Goal: Information Seeking & Learning: Find specific fact

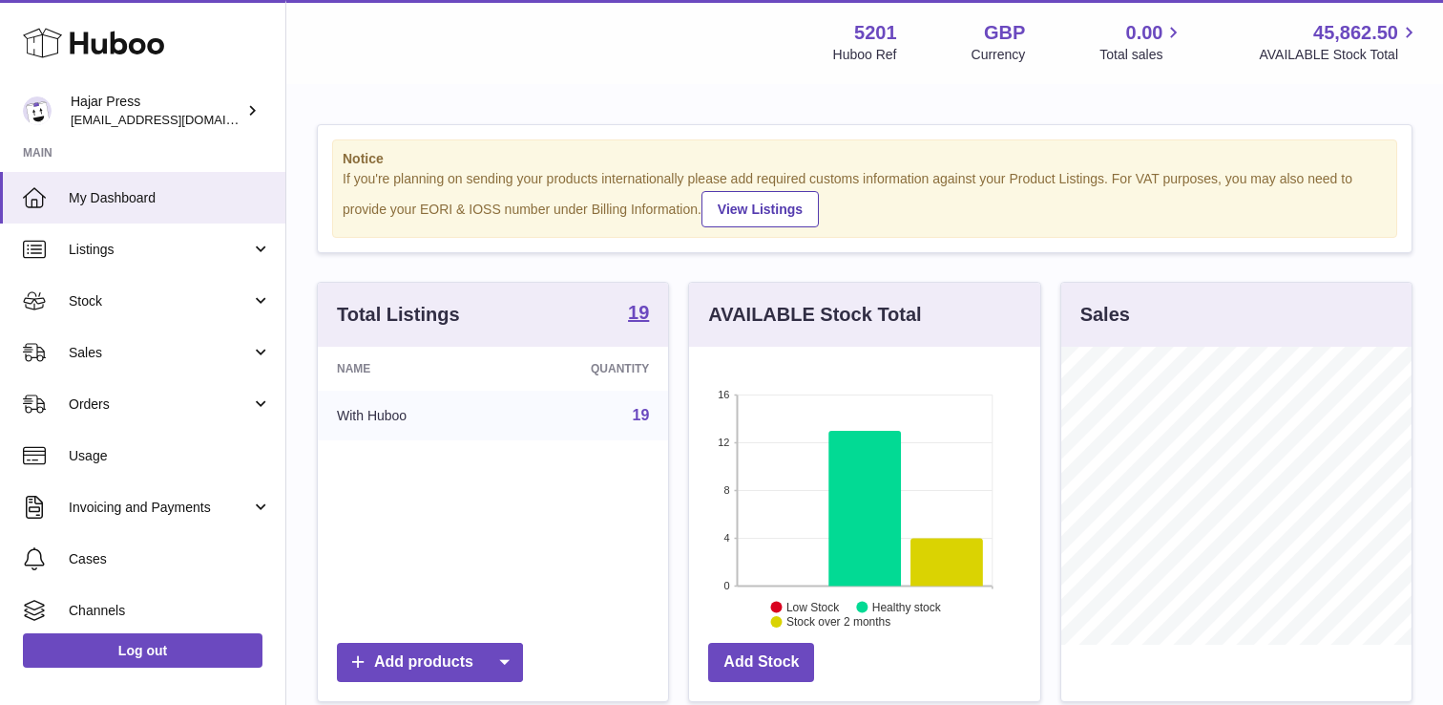
scroll to position [298, 350]
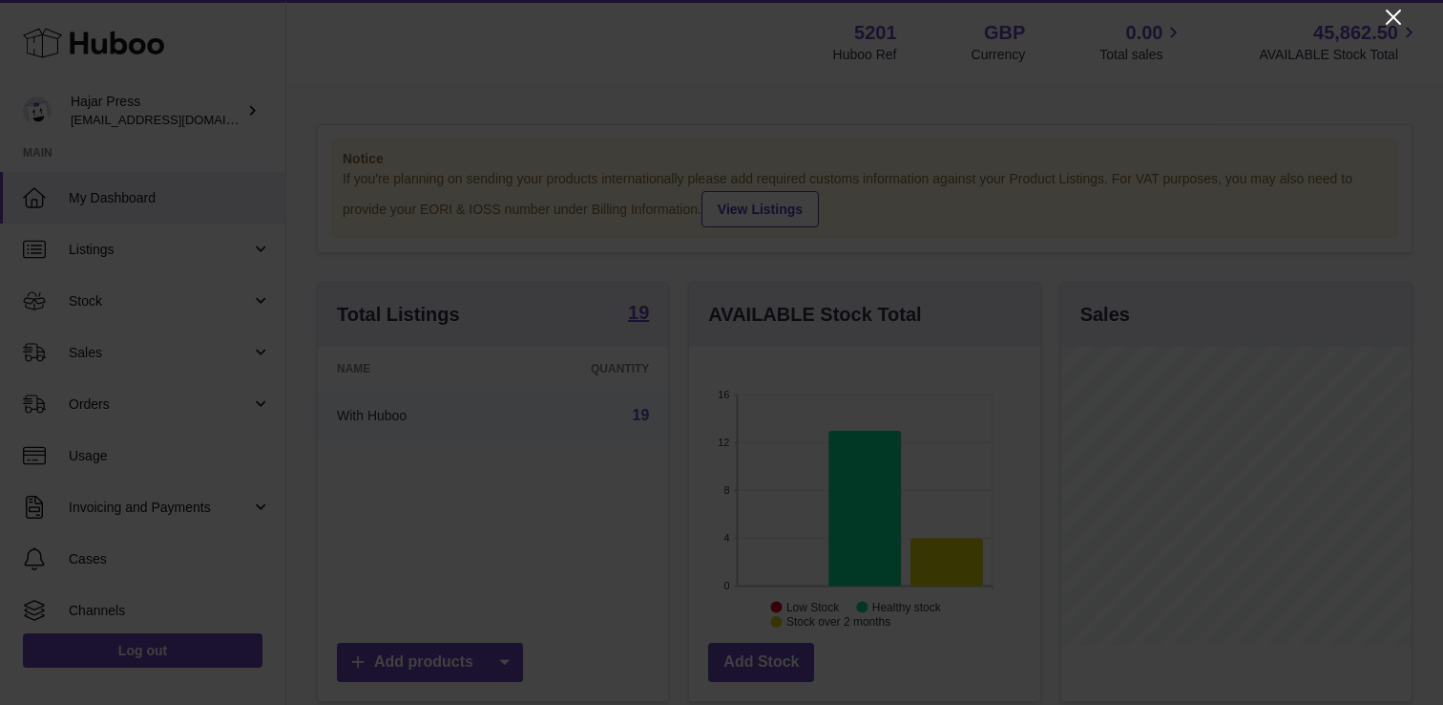
click at [1391, 13] on icon "Close" at bounding box center [1393, 17] width 23 height 23
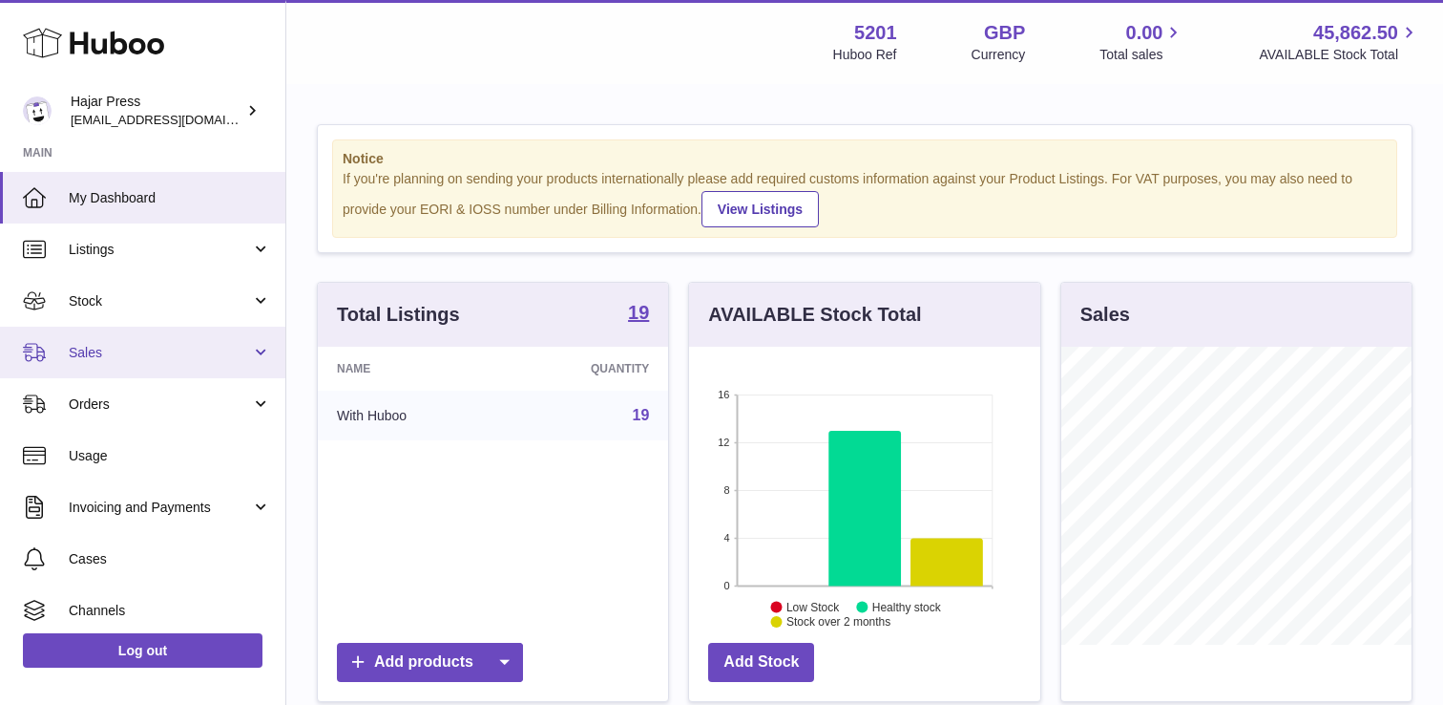
click at [184, 335] on link "Sales" at bounding box center [142, 352] width 285 height 52
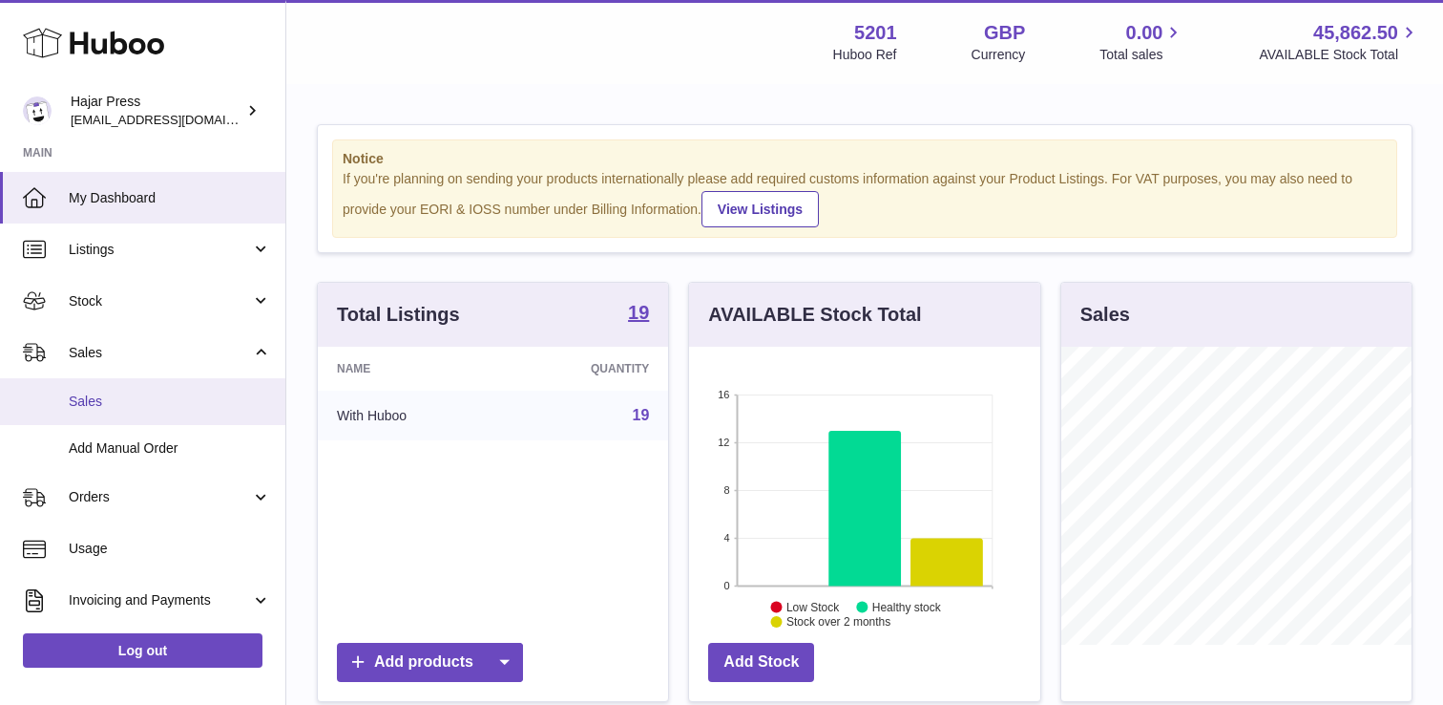
click at [121, 414] on link "Sales" at bounding box center [142, 401] width 285 height 47
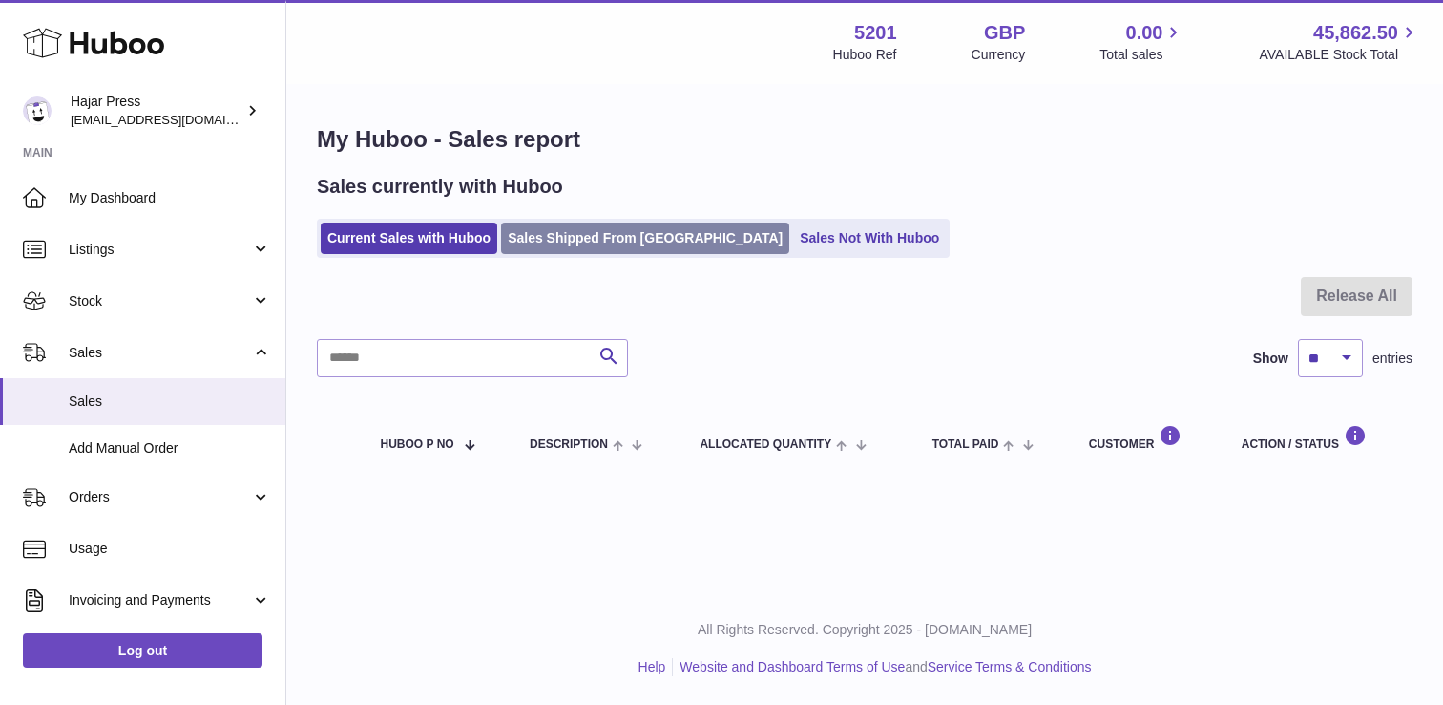
click at [618, 240] on link "Sales Shipped From [GEOGRAPHIC_DATA]" at bounding box center [645, 238] width 288 height 32
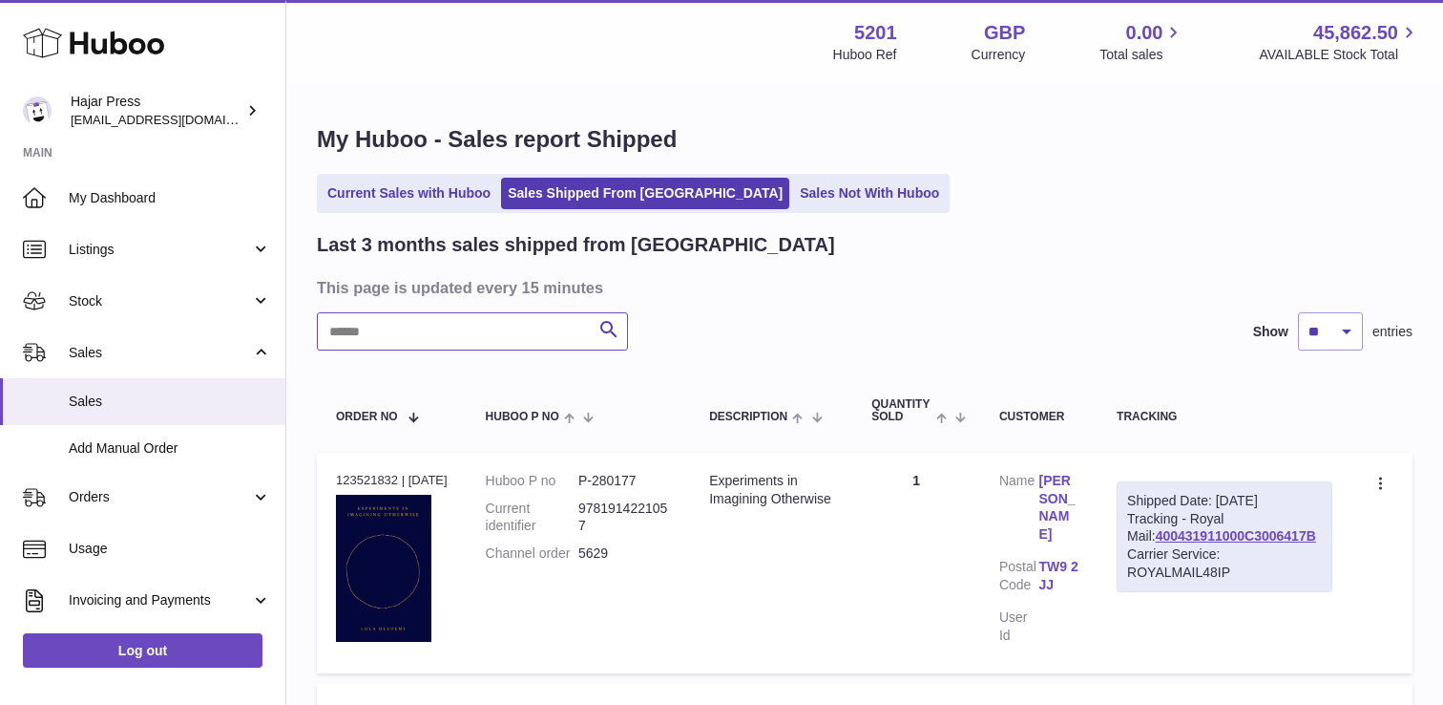
click at [507, 326] on input "text" at bounding box center [472, 331] width 311 height 38
paste input "****"
type input "****"
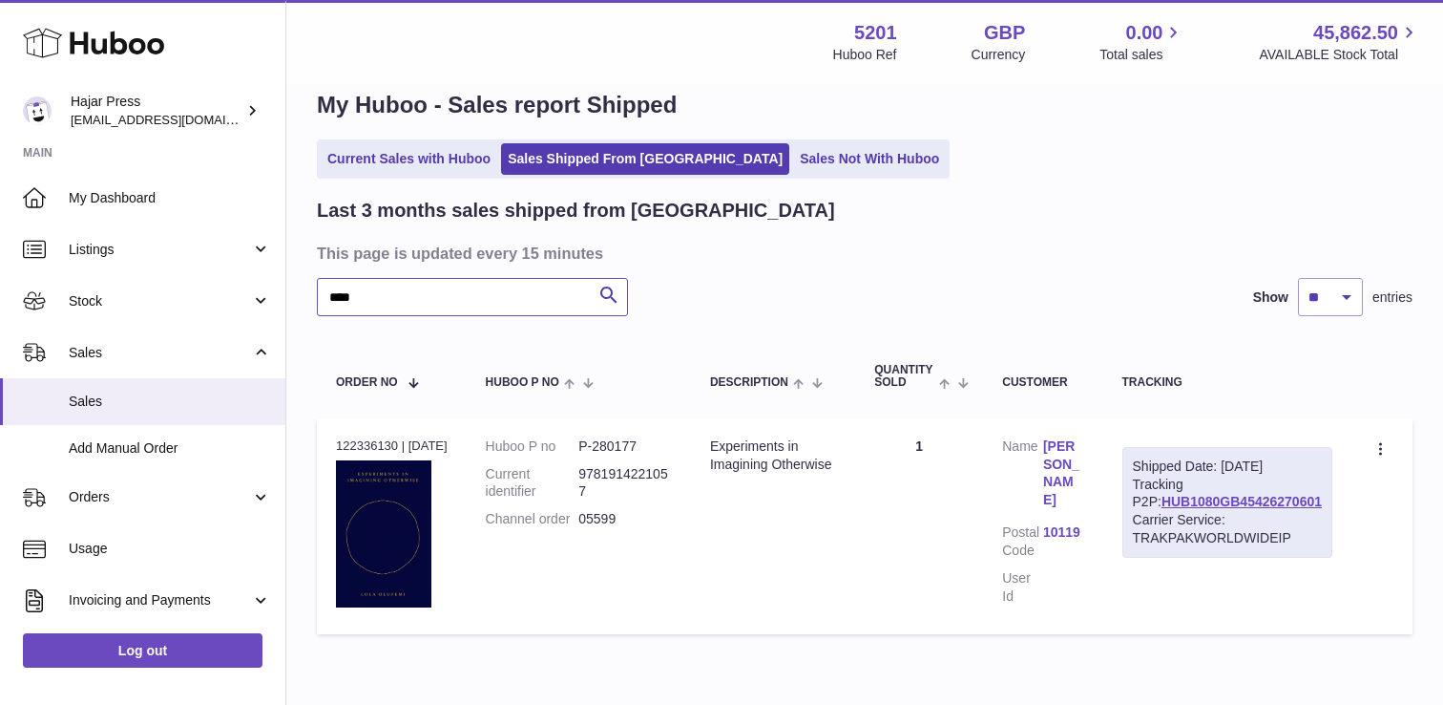
scroll to position [38, 0]
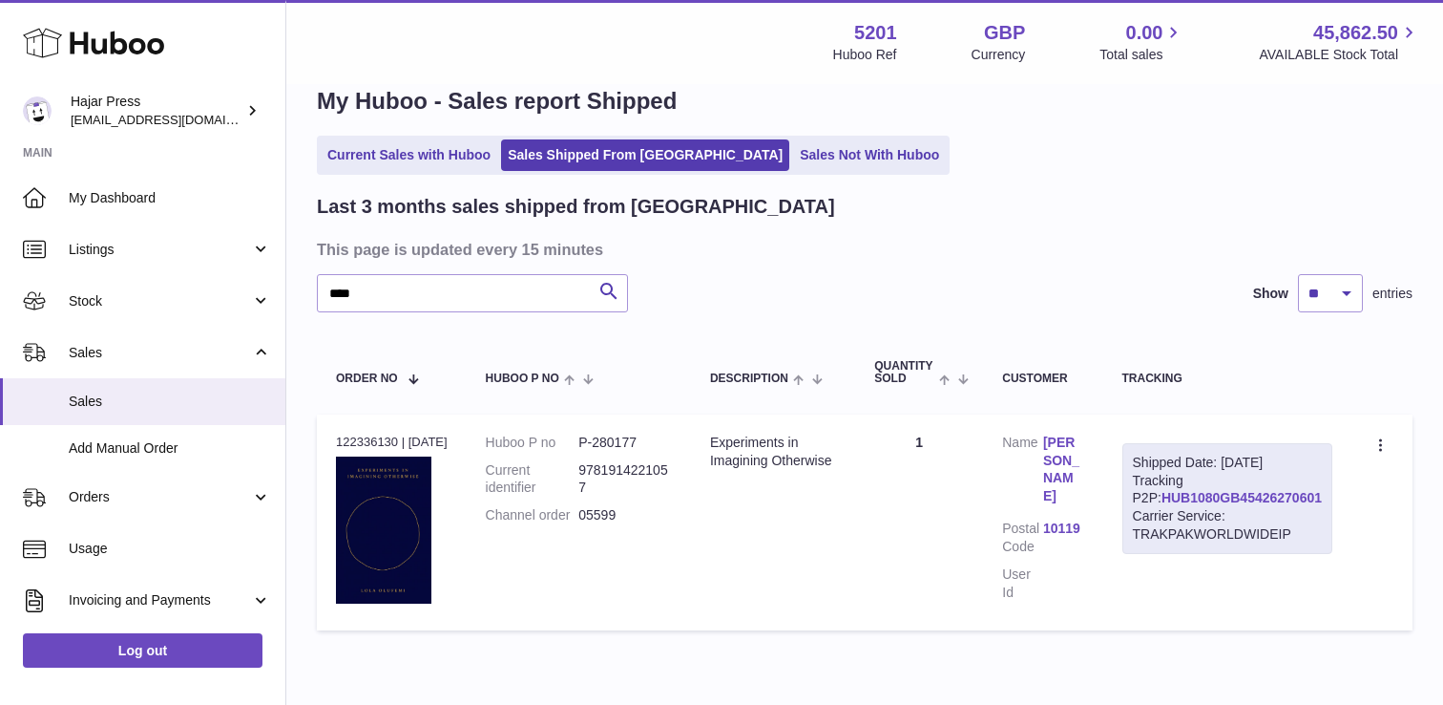
click at [1203, 505] on link "HUB1080GB45426270601" at bounding box center [1242, 497] width 160 height 15
click at [1079, 468] on link "[PERSON_NAME]" at bounding box center [1063, 469] width 41 height 73
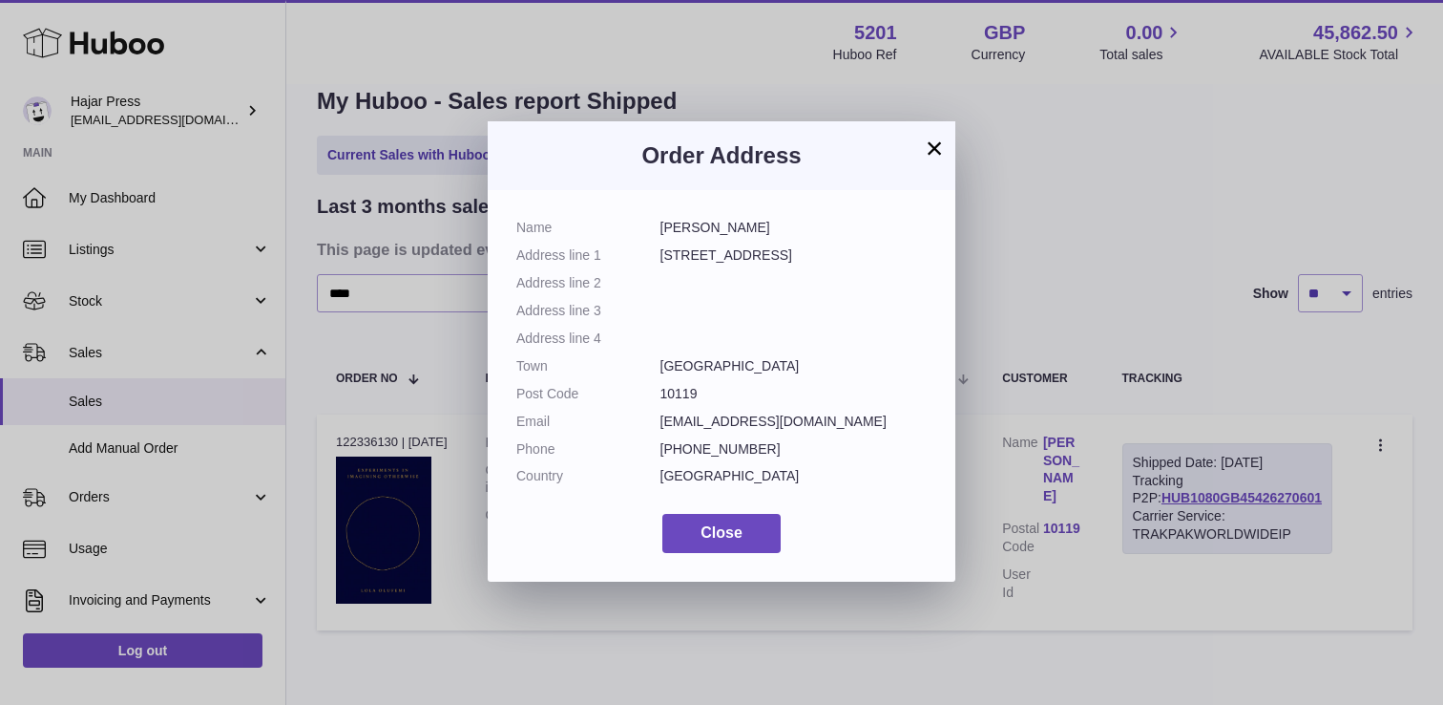
drag, startPoint x: 663, startPoint y: 259, endPoint x: 832, endPoint y: 264, distance: 169.1
click at [832, 264] on dd "[STREET_ADDRESS]" at bounding box center [794, 255] width 267 height 18
copy dd "[STREET_ADDRESS]"
